Goal: Information Seeking & Learning: Check status

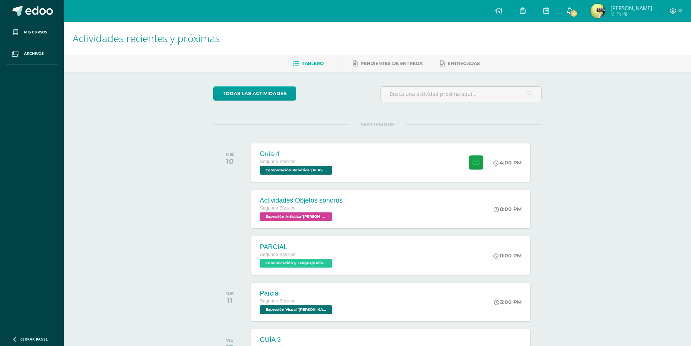
click at [573, 15] on span "4" at bounding box center [574, 13] width 8 height 8
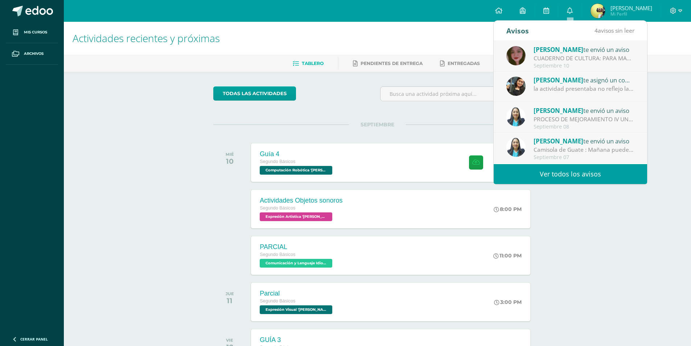
click at [563, 53] on span "[PERSON_NAME]" at bounding box center [558, 49] width 50 height 8
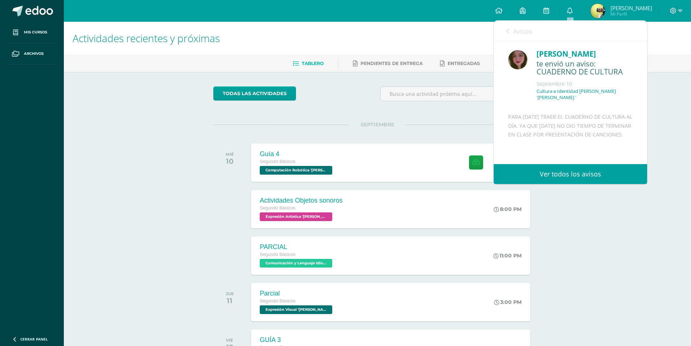
click at [552, 170] on link "Ver todos los avisos" at bounding box center [569, 174] width 153 height 20
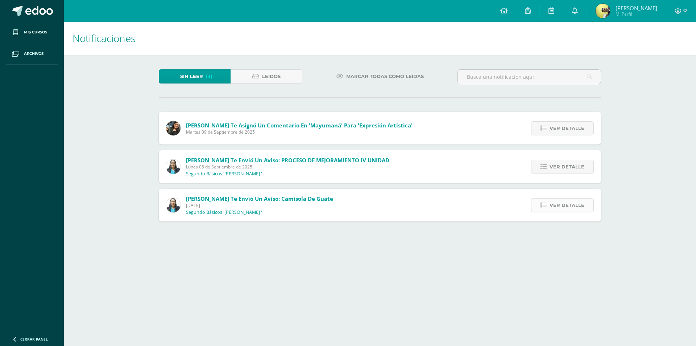
click at [576, 204] on span "Ver detalle" at bounding box center [567, 204] width 35 height 13
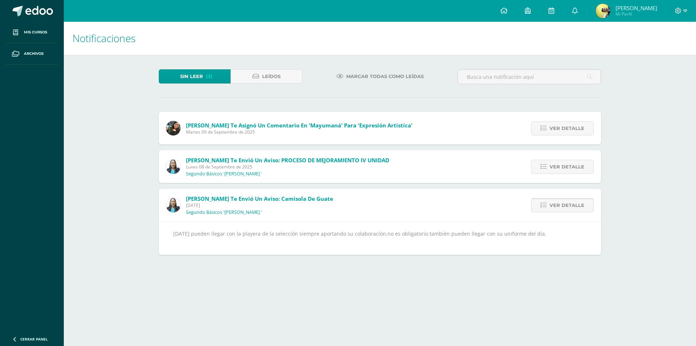
click at [576, 204] on span "Ver detalle" at bounding box center [567, 204] width 35 height 13
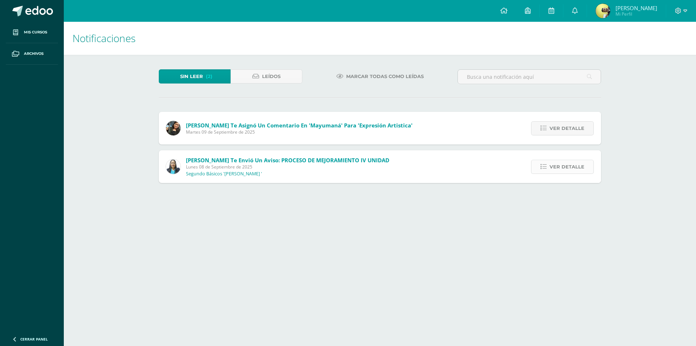
click at [562, 168] on span "Ver detalle" at bounding box center [567, 166] width 35 height 13
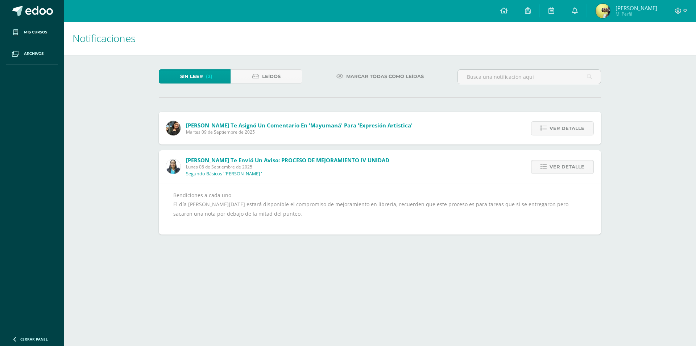
click at [562, 168] on span "Ver detalle" at bounding box center [567, 166] width 35 height 13
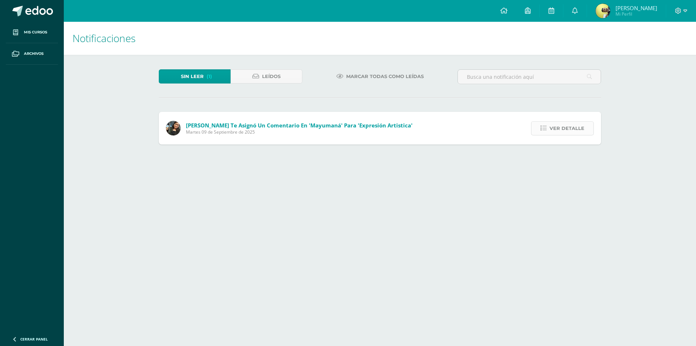
click at [555, 129] on span "Ver detalle" at bounding box center [567, 127] width 35 height 13
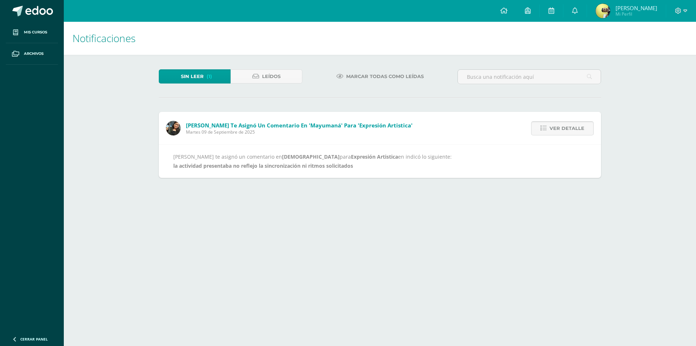
click at [555, 129] on span "Ver detalle" at bounding box center [567, 127] width 35 height 13
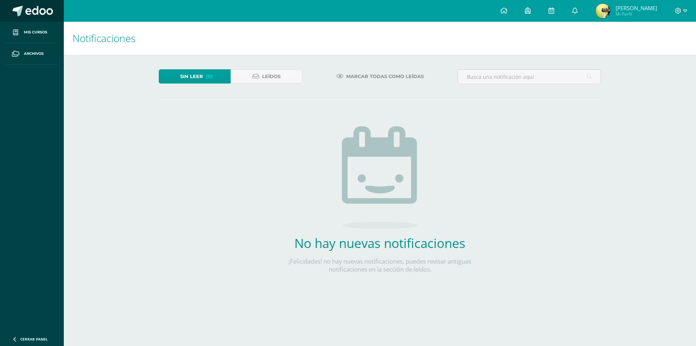
click at [40, 15] on span at bounding box center [39, 11] width 28 height 11
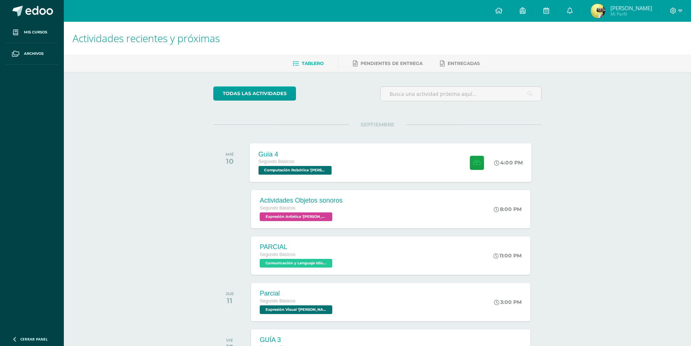
click at [463, 162] on div at bounding box center [475, 162] width 36 height 39
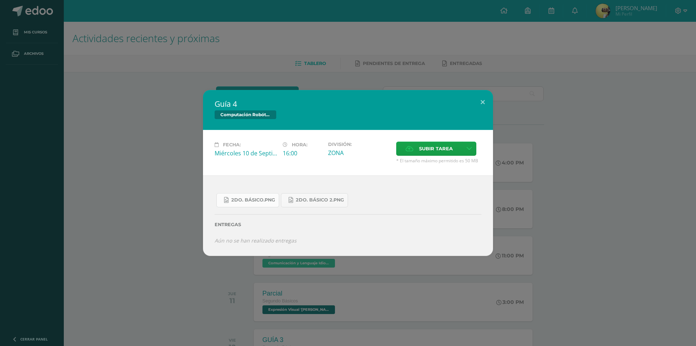
click at [266, 200] on span "2do. Básico.png" at bounding box center [253, 200] width 44 height 6
